Goal: Task Accomplishment & Management: Use online tool/utility

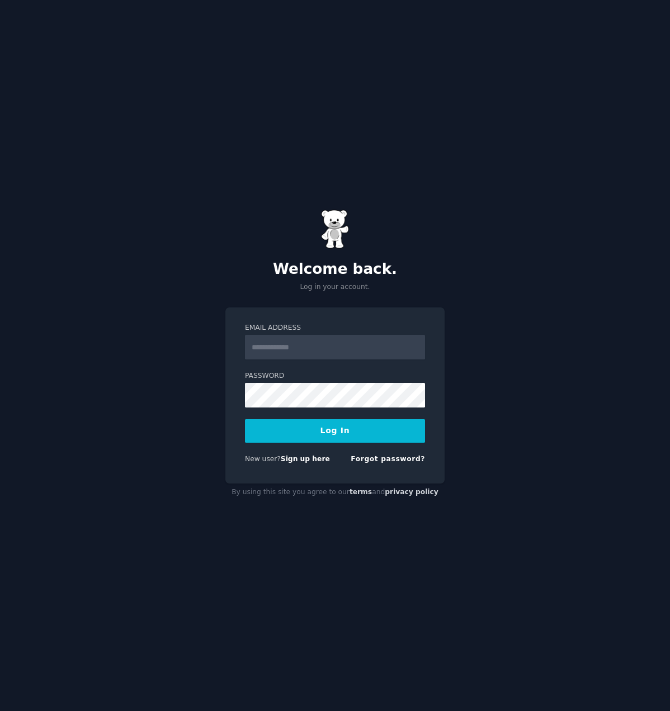
click at [318, 351] on input "Email Address" at bounding box center [335, 347] width 180 height 25
type input "**********"
click at [283, 424] on button "Log In" at bounding box center [335, 430] width 180 height 23
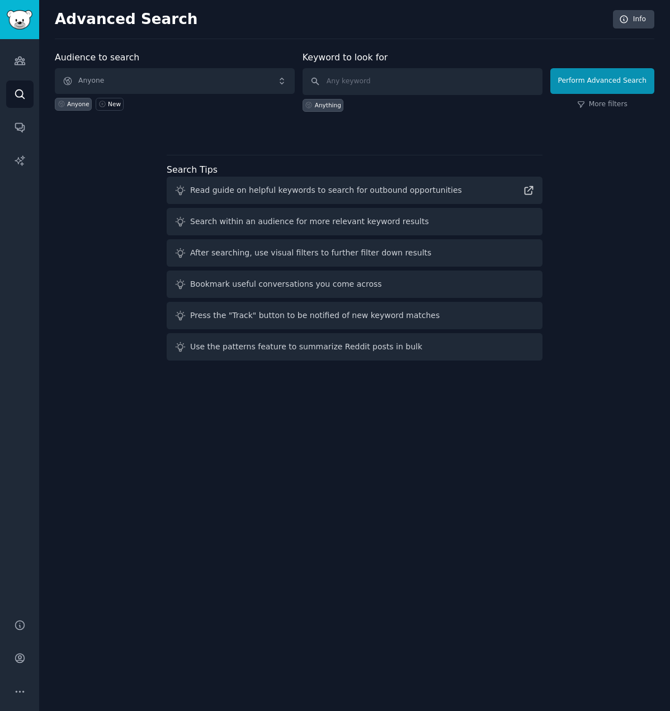
click at [509, 138] on div "Audience to search Anyone Anyone New Keyword to look for Anything Perform Advan…" at bounding box center [354, 208] width 599 height 314
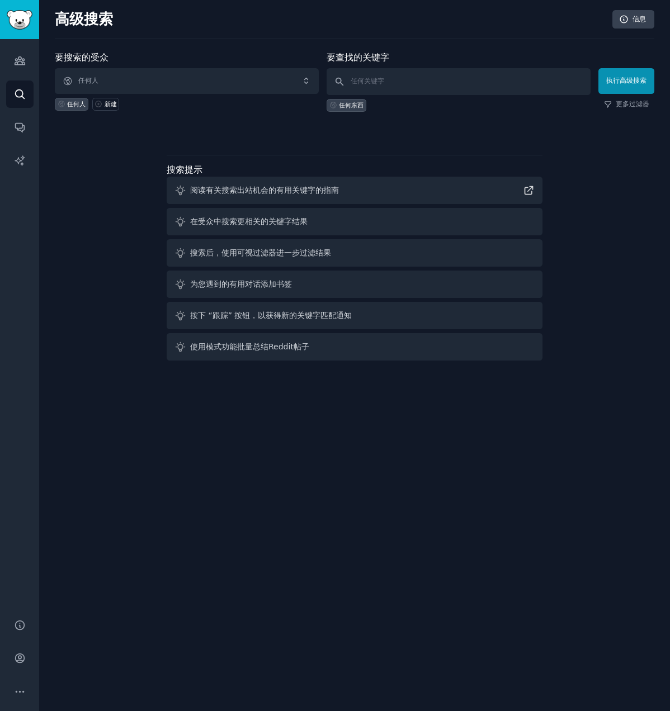
click at [545, 138] on div "要搜索的受众 任何人 任何人 新建 要查找的关键字 任何东西 执行高级搜索 更多过滤器 搜索提示 阅读有关搜索出站机会的有用关键字的指南 在受众中搜索更相关的…" at bounding box center [354, 208] width 599 height 314
click at [256, 79] on span "任何人" at bounding box center [187, 81] width 264 height 26
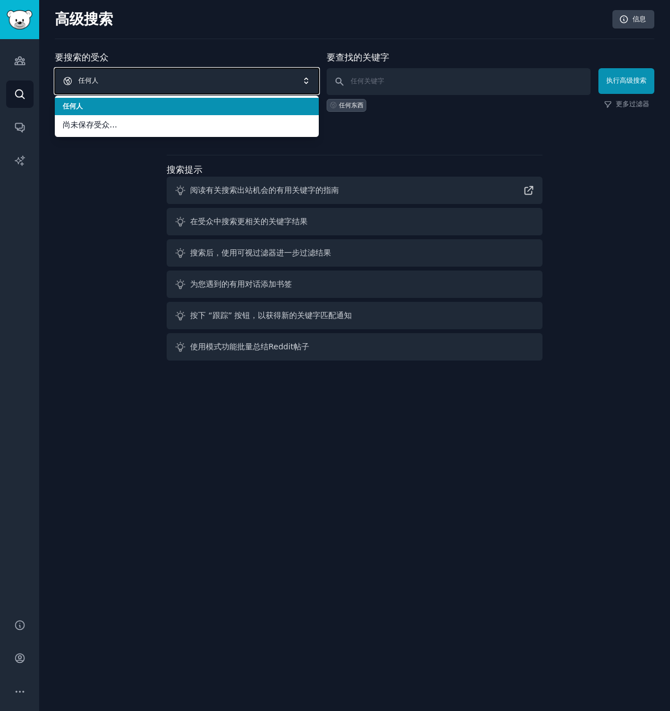
click at [256, 79] on span "任何人" at bounding box center [187, 81] width 264 height 26
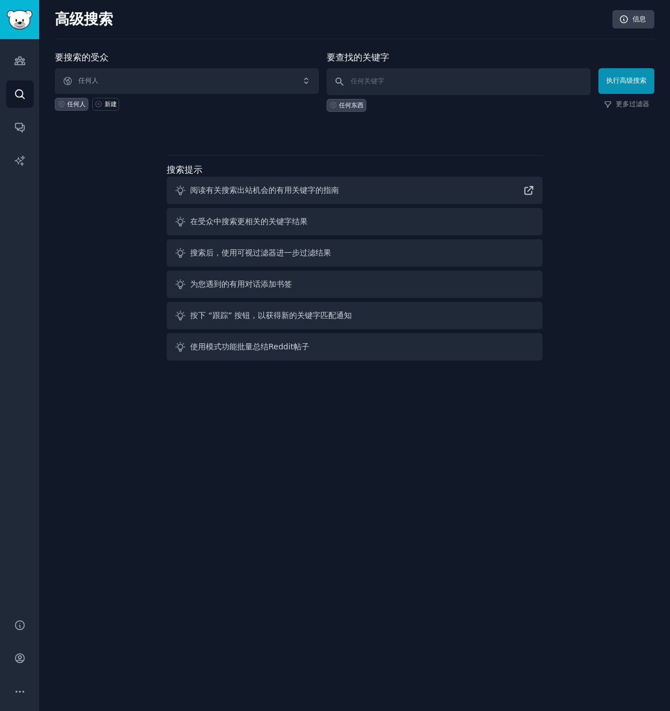
click at [466, 138] on div "要搜索的受众 任何人 任何人 新建 要查找的关键字 任何东西 执行高级搜索 更多过滤器 搜索提示 阅读有关搜索出站机会的有用关键字的指南 在受众中搜索更相关的…" at bounding box center [354, 208] width 599 height 314
click at [98, 105] on icon at bounding box center [99, 104] width 8 height 8
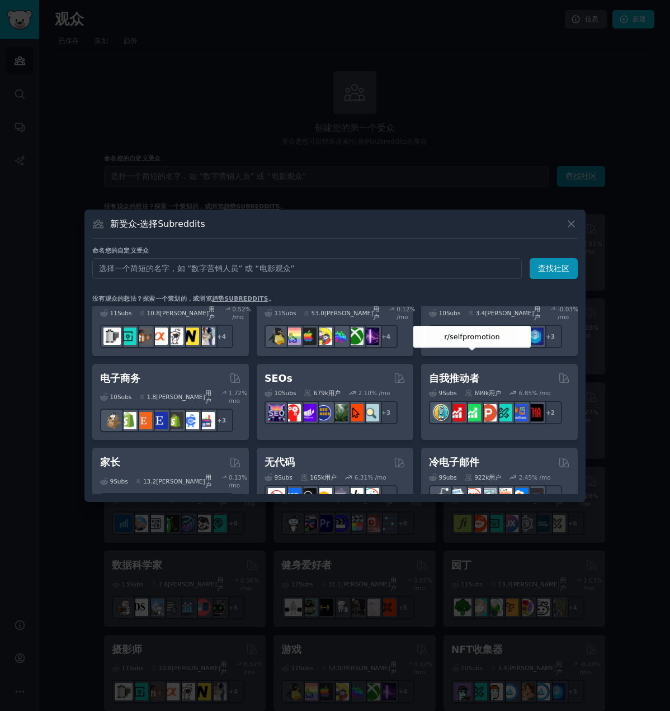
scroll to position [503, 0]
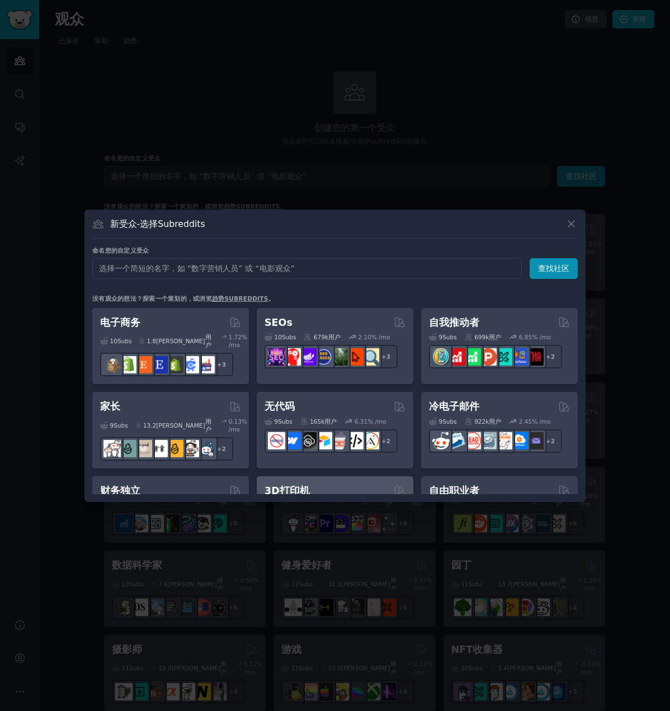
click at [365, 484] on div "3D打印机" at bounding box center [334, 491] width 141 height 14
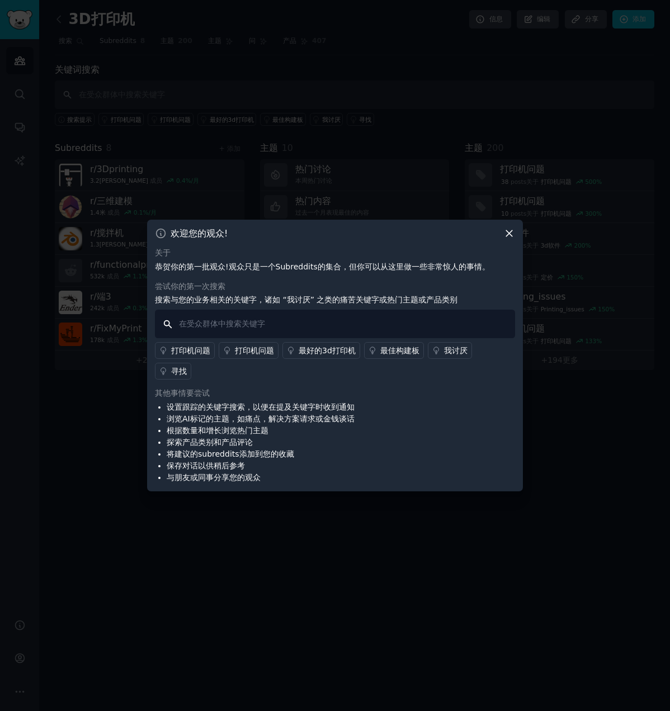
click at [279, 334] on input "text" at bounding box center [335, 324] width 360 height 29
click at [437, 355] on icon at bounding box center [436, 351] width 8 height 8
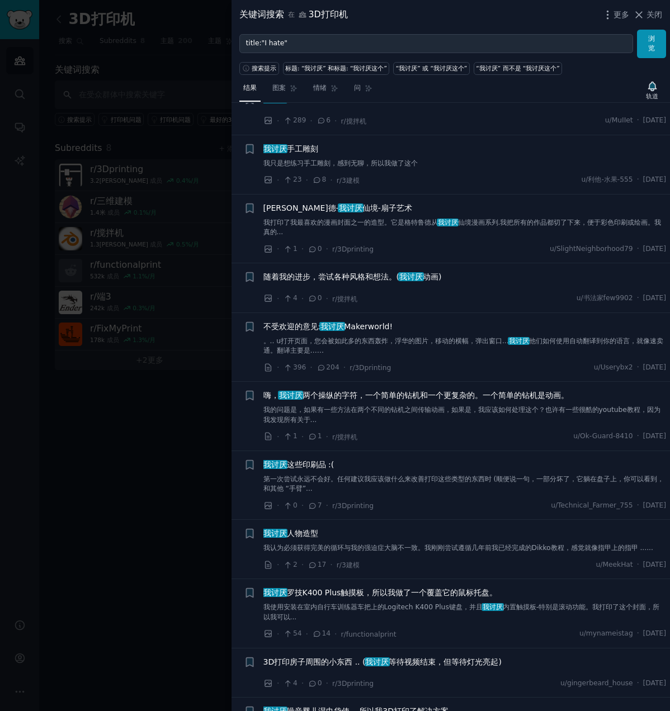
scroll to position [447, 0]
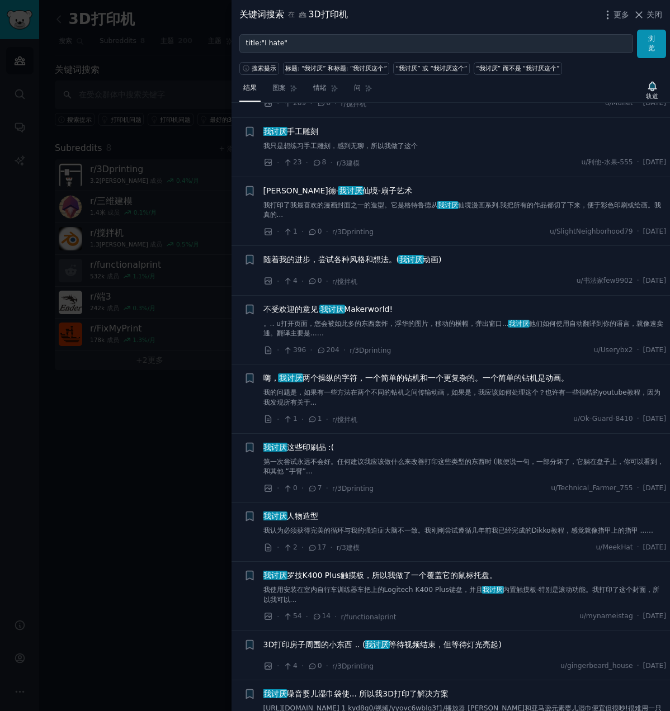
click at [193, 451] on div at bounding box center [335, 355] width 670 height 711
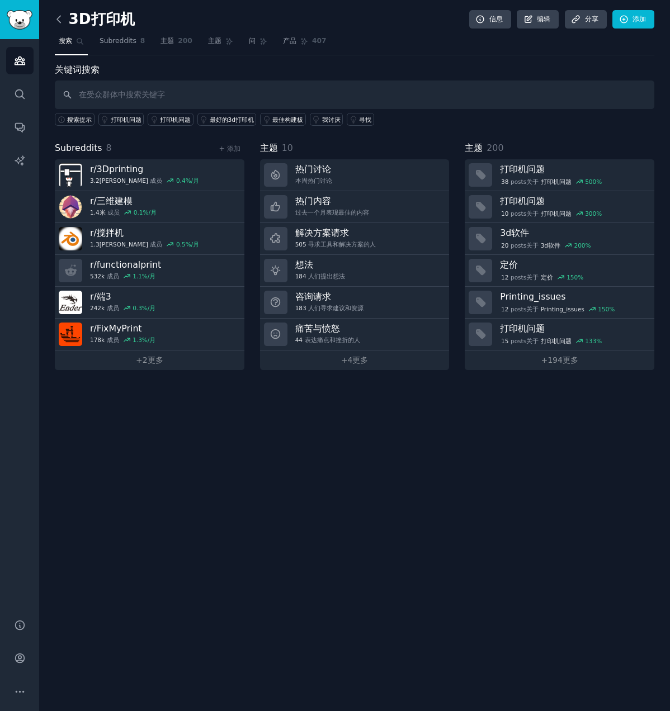
click at [62, 21] on icon at bounding box center [59, 19] width 12 height 12
